Goal: Task Accomplishment & Management: Manage account settings

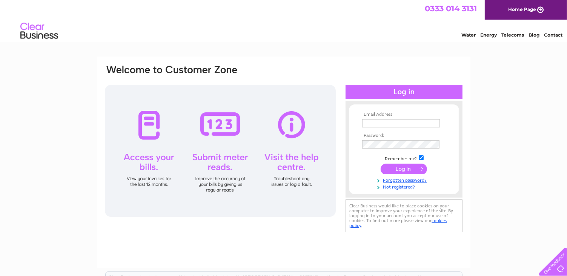
type input "j.watson233@btinternet.com"
click at [396, 169] on input "submit" at bounding box center [404, 169] width 46 height 11
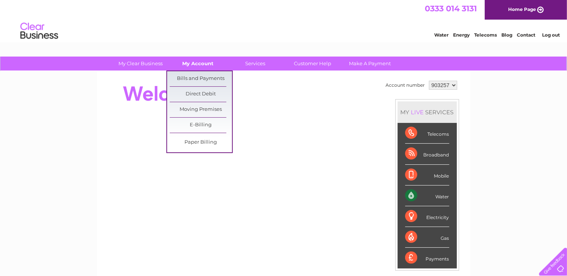
click at [193, 66] on link "My Account" at bounding box center [198, 64] width 62 height 14
click at [197, 80] on link "Bills and Payments" at bounding box center [201, 78] width 62 height 15
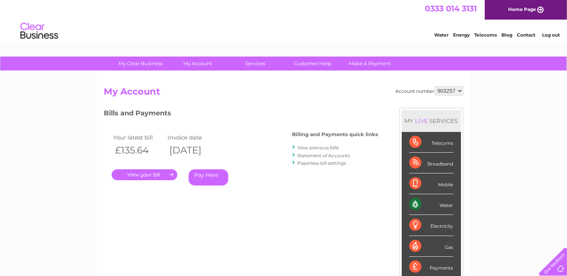
click at [306, 150] on link "View previous bills" at bounding box center [319, 148] width 42 height 6
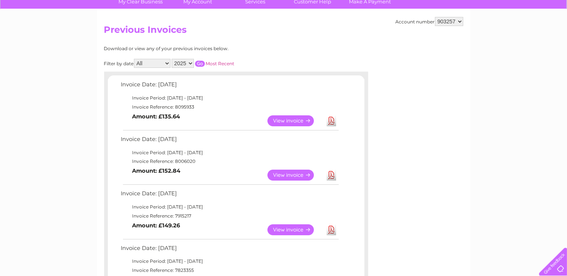
scroll to position [65, 0]
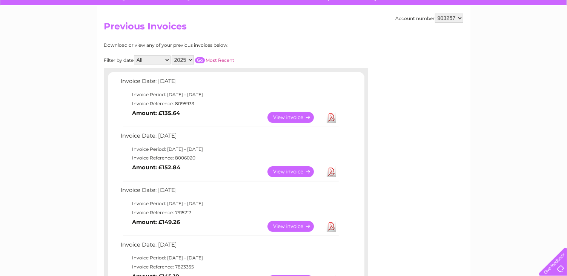
click at [280, 222] on link "View" at bounding box center [295, 226] width 55 height 11
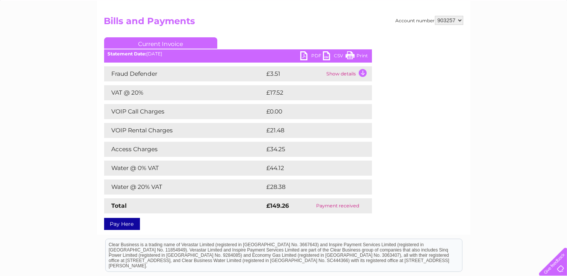
scroll to position [71, 0]
click at [308, 54] on link "PDF" at bounding box center [311, 56] width 23 height 11
